Goal: Check status: Check status

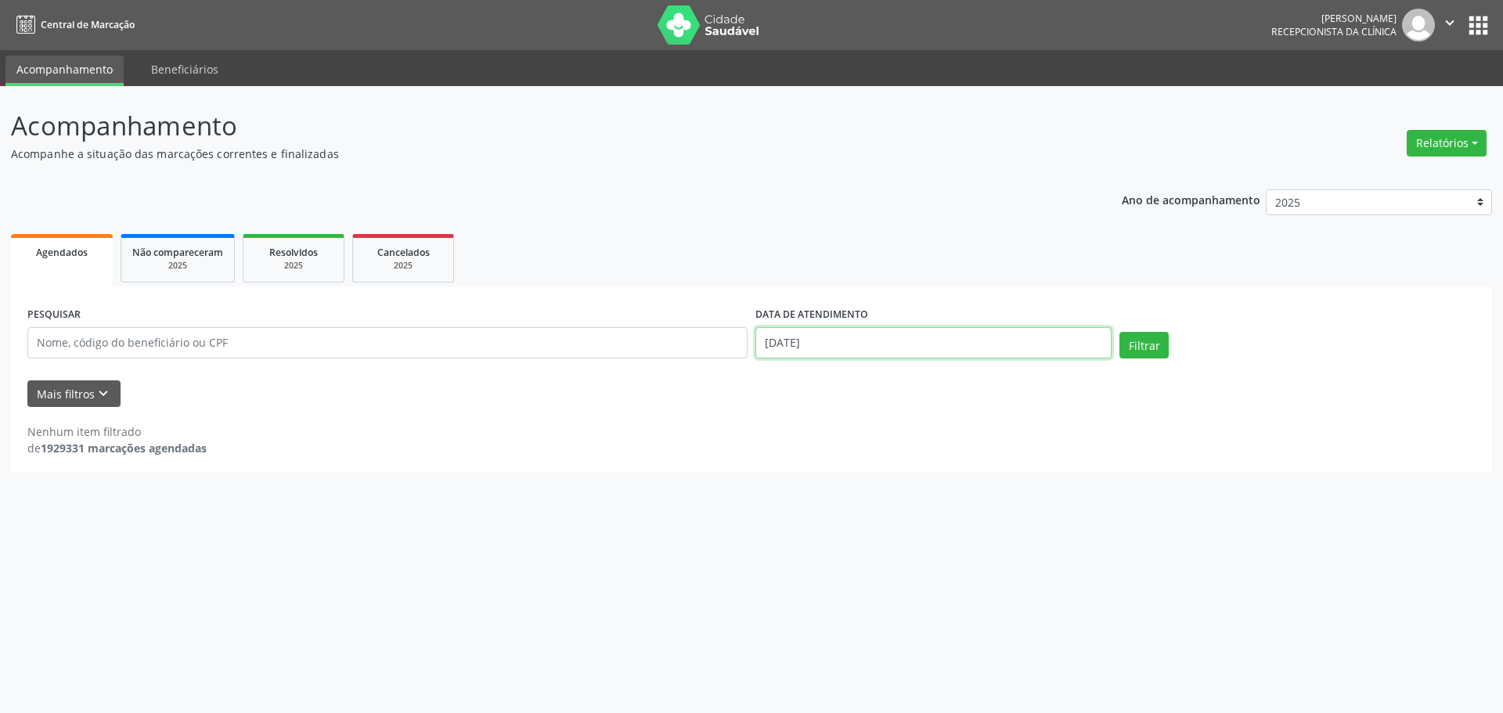
click at [1056, 343] on input "[DATE]" at bounding box center [933, 342] width 356 height 31
click at [934, 545] on span "3" at bounding box center [939, 550] width 31 height 31
type input "[DATE]"
click at [934, 545] on span "3" at bounding box center [939, 550] width 31 height 31
click at [934, 545] on div "Acompanhamento Acompanhe a situação das marcações correntes e finalizadas Relat…" at bounding box center [751, 399] width 1503 height 627
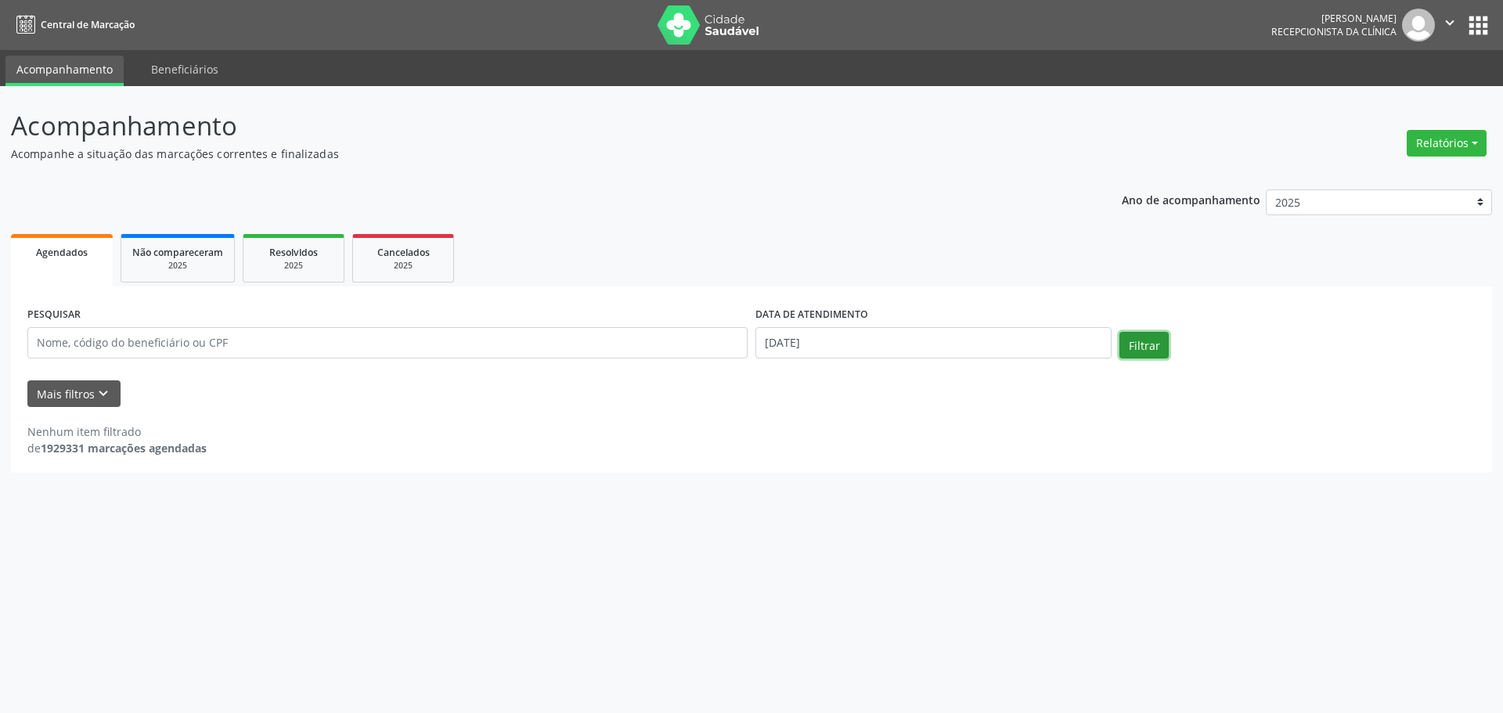
click at [1143, 344] on button "Filtrar" at bounding box center [1143, 345] width 49 height 27
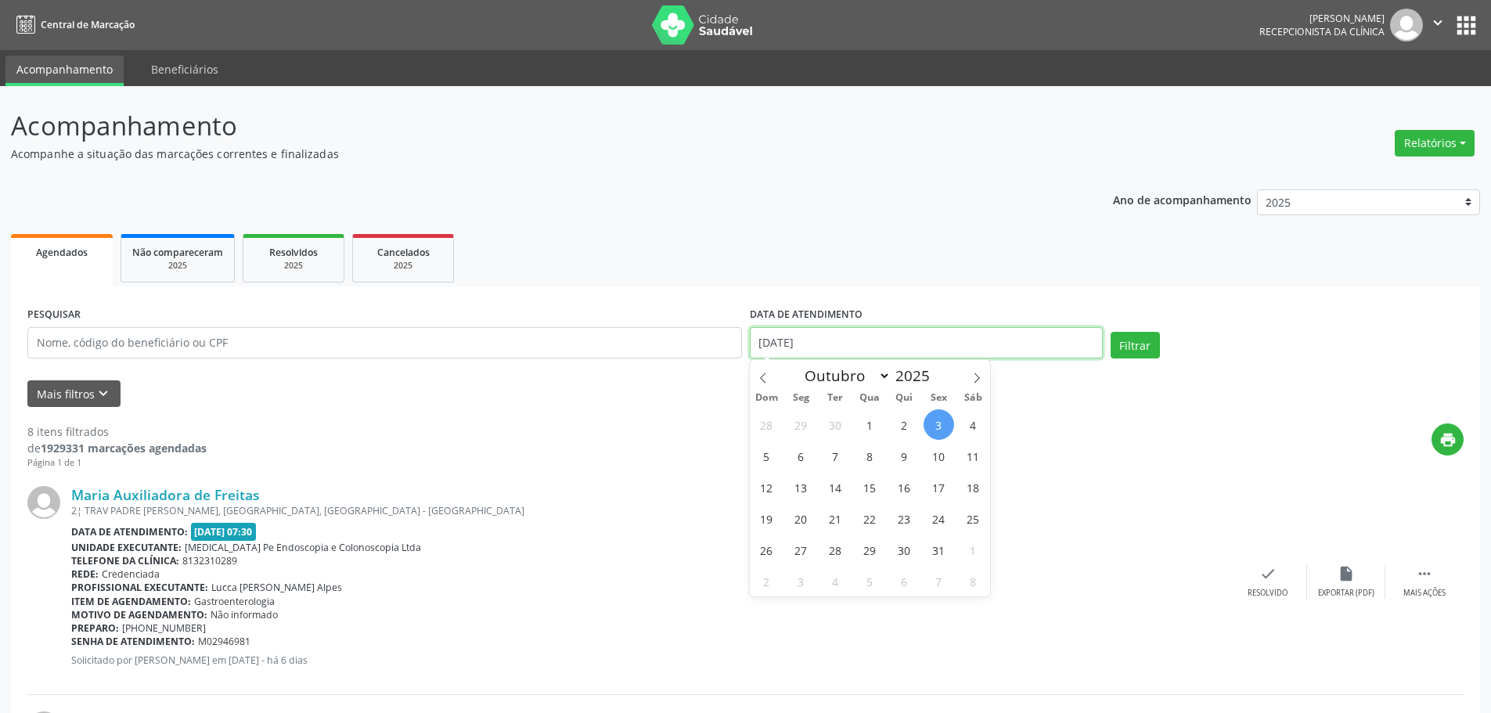
click at [806, 339] on input "[DATE]" at bounding box center [926, 342] width 353 height 31
click at [765, 371] on span at bounding box center [763, 373] width 27 height 27
select select "8"
click at [932, 519] on span "26" at bounding box center [939, 518] width 31 height 31
type input "[DATE]"
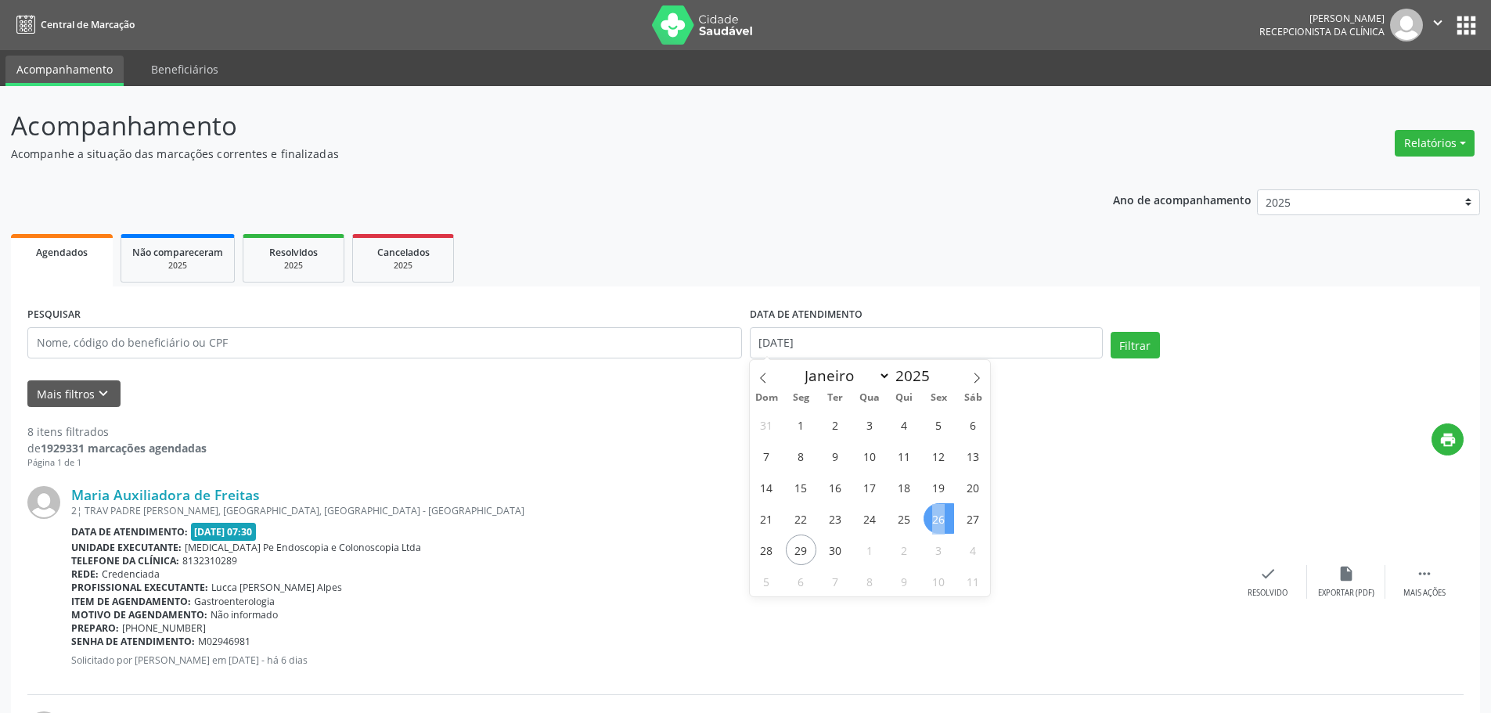
click at [932, 519] on span "26" at bounding box center [939, 518] width 31 height 31
click at [1122, 346] on button "Filtrar" at bounding box center [1135, 345] width 49 height 27
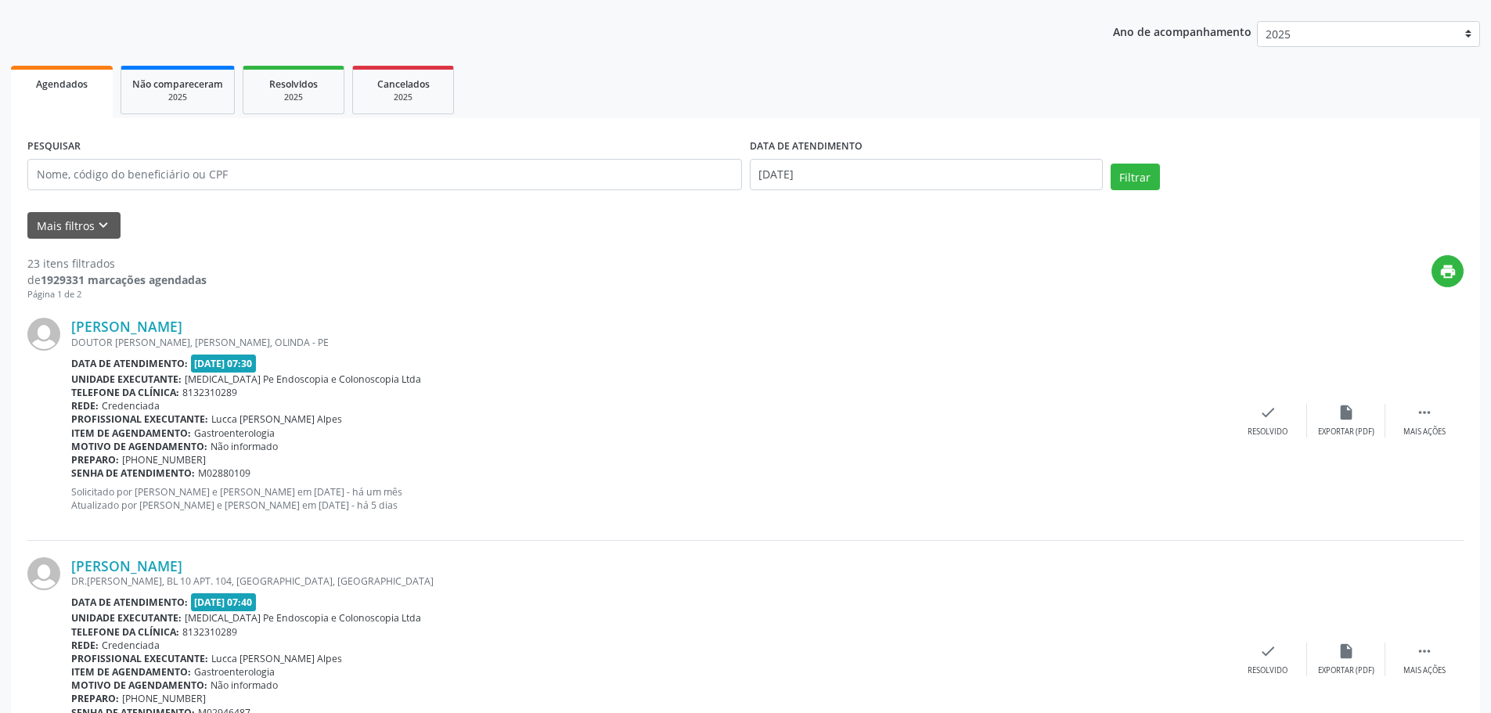
scroll to position [235, 0]
